Goal: Task Accomplishment & Management: Use online tool/utility

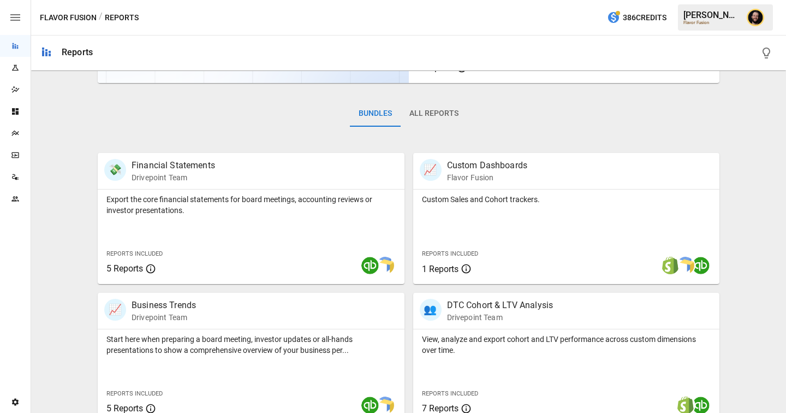
scroll to position [141, 0]
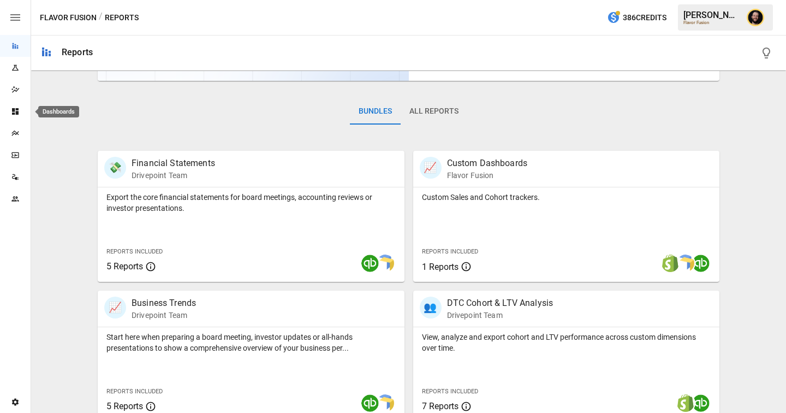
click at [17, 108] on icon "Dashboards" at bounding box center [15, 111] width 7 height 7
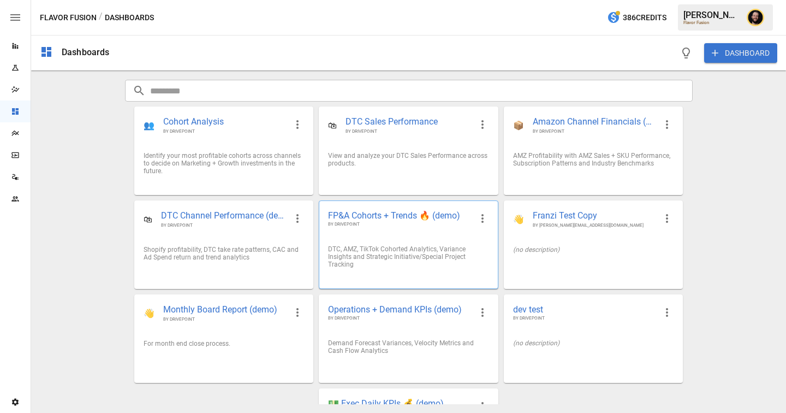
scroll to position [68, 0]
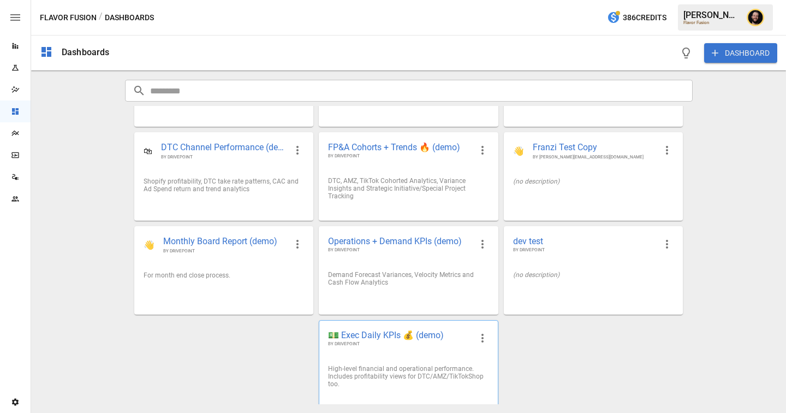
click at [368, 334] on span "💵 Exec Daily KPIs 💰 (demo)" at bounding box center [399, 334] width 143 height 11
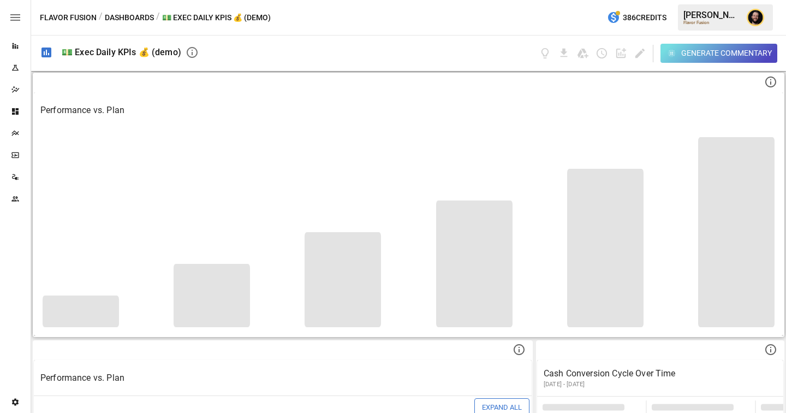
scroll to position [153, 0]
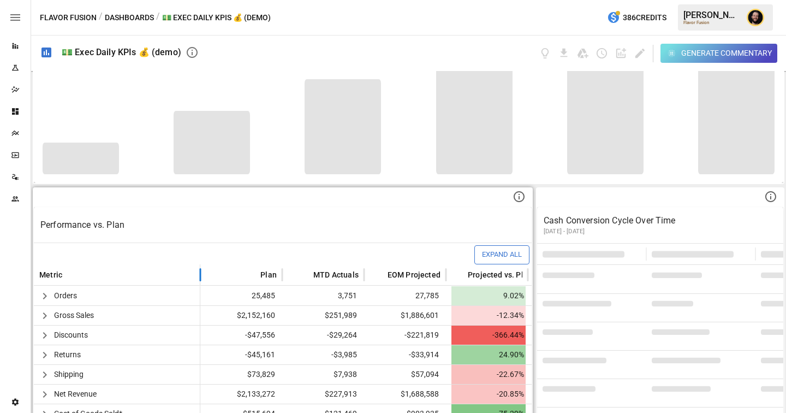
drag, startPoint x: 242, startPoint y: 274, endPoint x: 202, endPoint y: 273, distance: 39.9
click at [202, 273] on div at bounding box center [200, 274] width 5 height 21
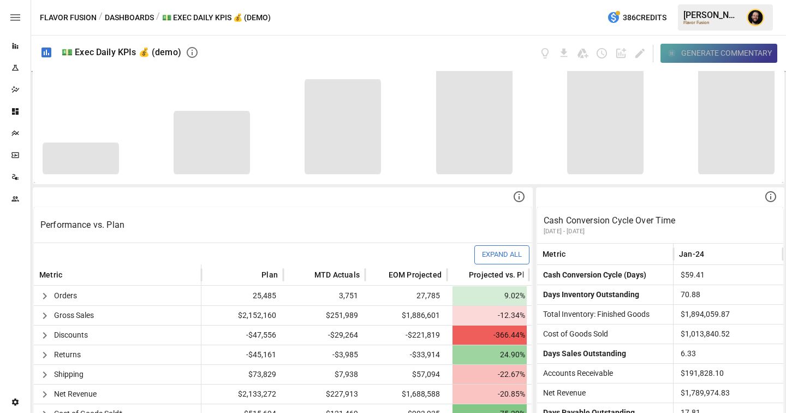
click at [711, 55] on div "Generate Commentary" at bounding box center [726, 53] width 91 height 14
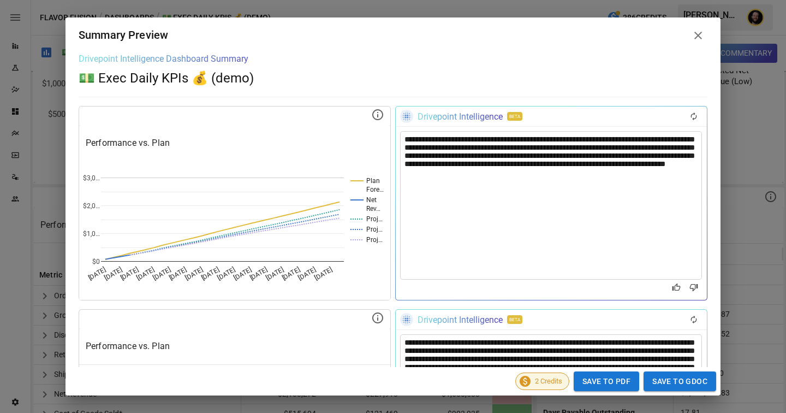
scroll to position [0, 0]
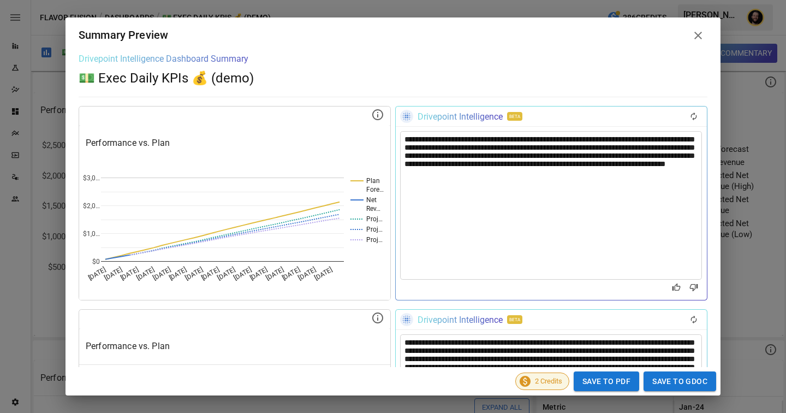
click at [701, 36] on icon at bounding box center [697, 35] width 13 height 13
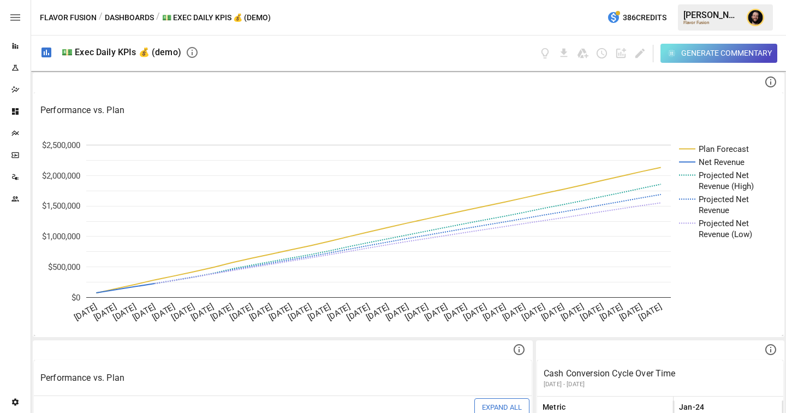
click at [15, 129] on icon "Plans" at bounding box center [15, 133] width 9 height 9
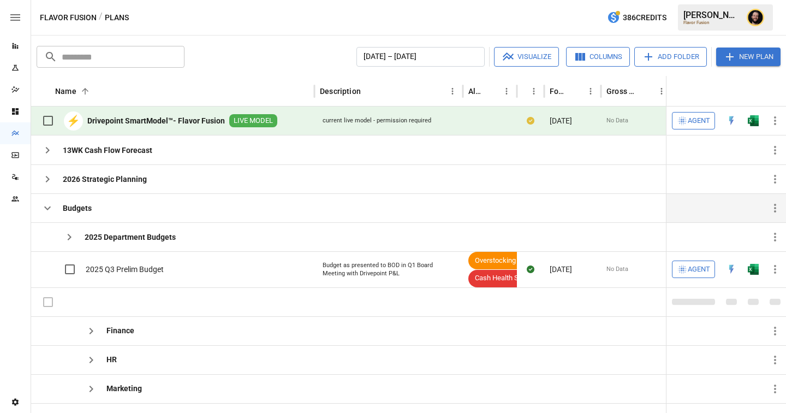
click at [43, 207] on icon "button" at bounding box center [47, 207] width 13 height 13
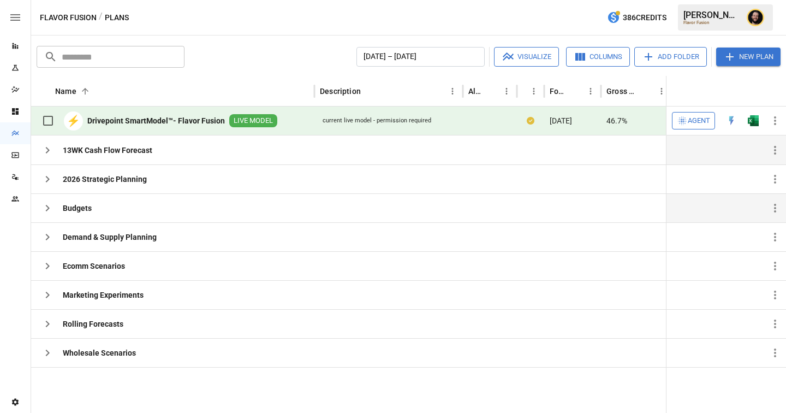
click at [49, 152] on icon "button" at bounding box center [47, 150] width 13 height 13
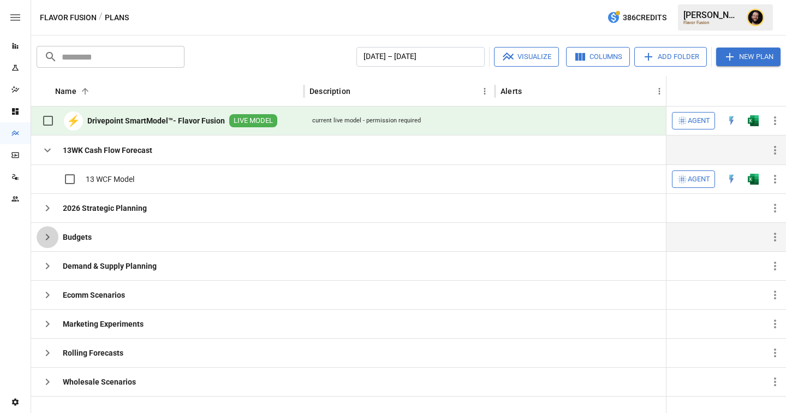
click at [50, 237] on icon "button" at bounding box center [47, 236] width 13 height 13
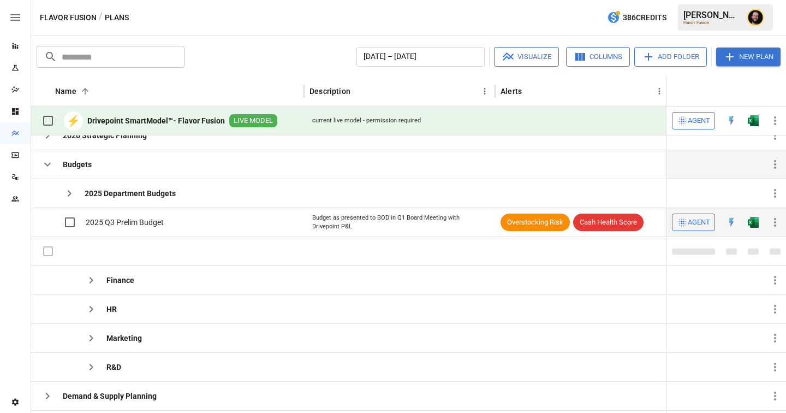
scroll to position [79, 0]
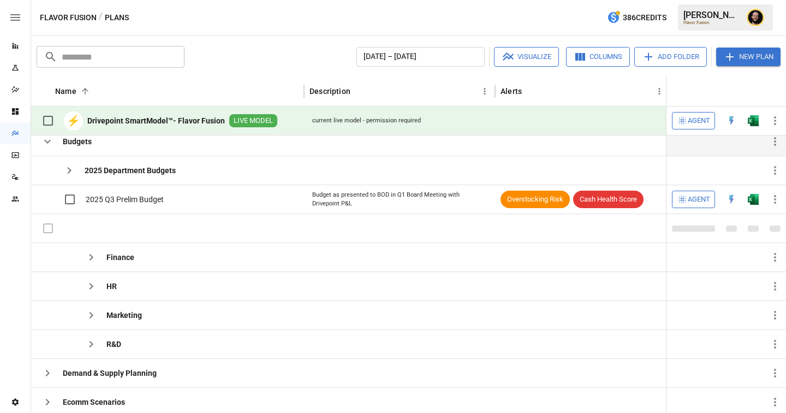
click at [44, 145] on icon "button" at bounding box center [47, 141] width 13 height 13
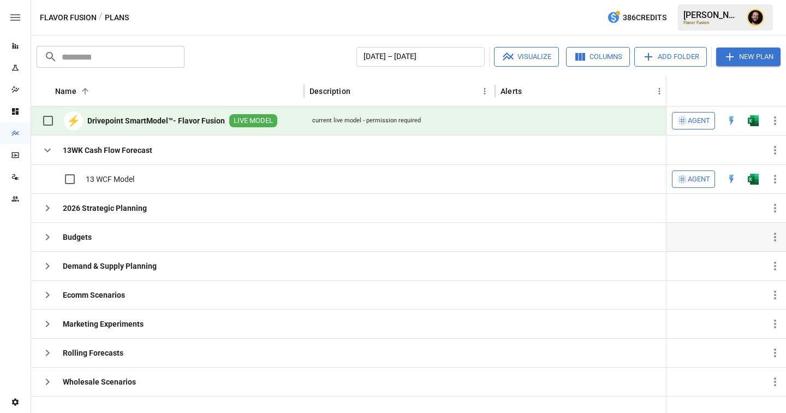
scroll to position [0, 0]
click at [52, 377] on icon "button" at bounding box center [47, 381] width 13 height 13
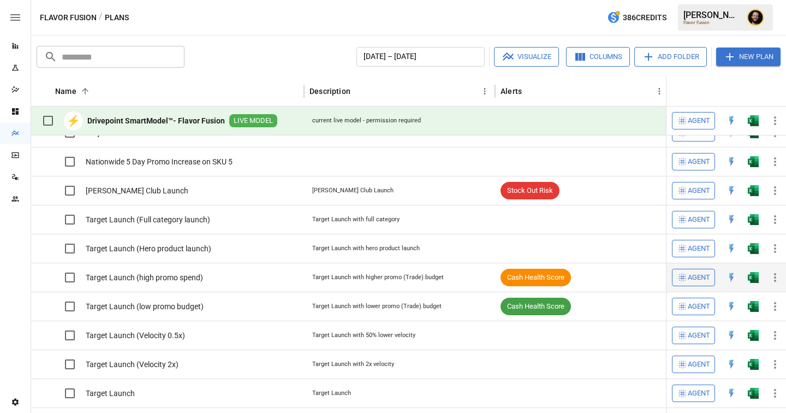
scroll to position [349, 0]
